Goal: Task Accomplishment & Management: Manage account settings

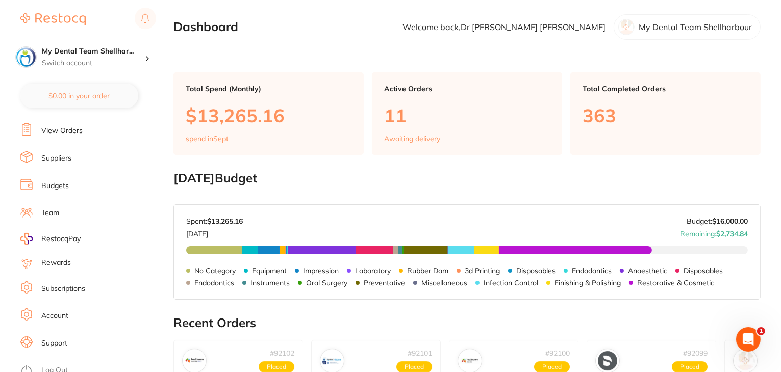
click at [56, 366] on link "Log Out" at bounding box center [54, 371] width 27 height 10
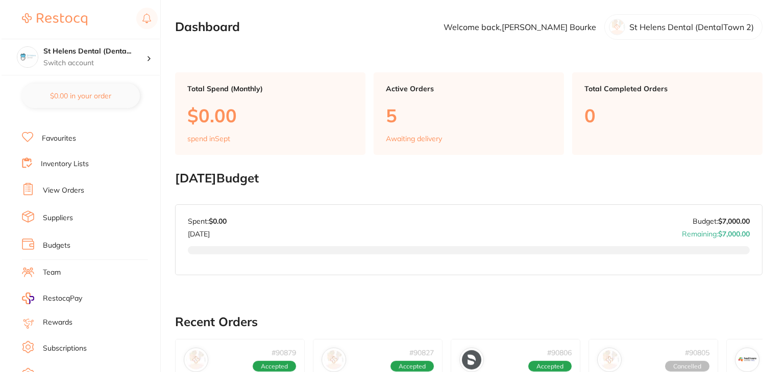
scroll to position [103, 0]
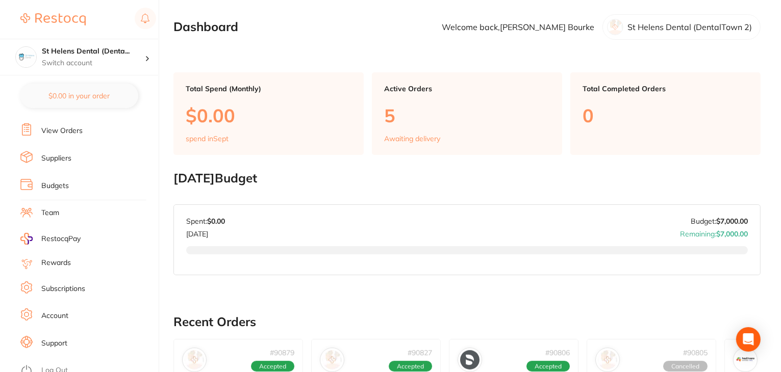
click at [58, 367] on link "Log Out" at bounding box center [54, 371] width 27 height 10
